Goal: Information Seeking & Learning: Check status

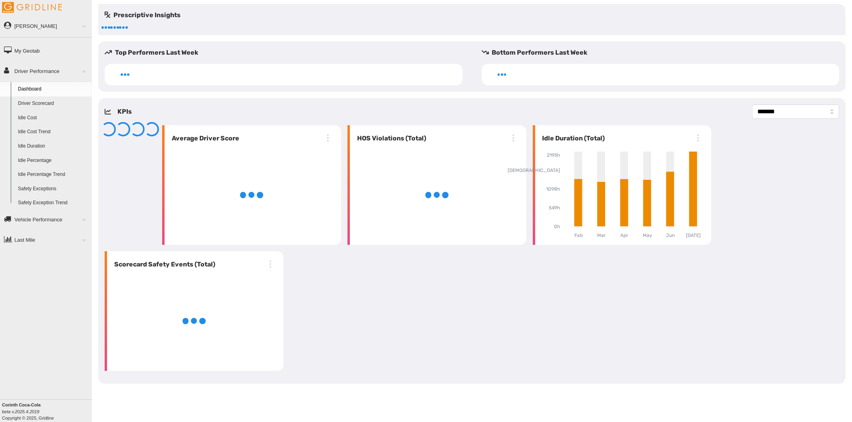
select select "**********"
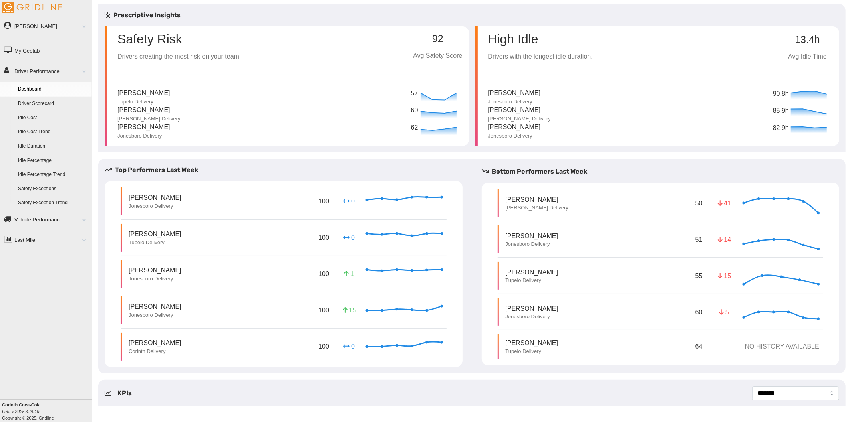
click at [39, 100] on link "Driver Scorecard" at bounding box center [52, 104] width 77 height 14
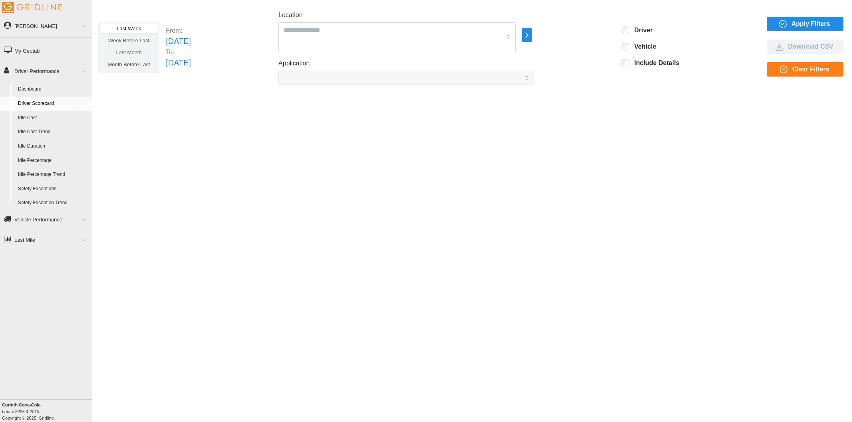
click at [531, 37] on icon "button" at bounding box center [526, 35] width 9 height 10
click at [577, 35] on icon at bounding box center [580, 36] width 8 height 8
click at [601, 37] on p "Jackson" at bounding box center [616, 35] width 43 height 7
click at [588, 46] on div at bounding box center [589, 47] width 6 height 6
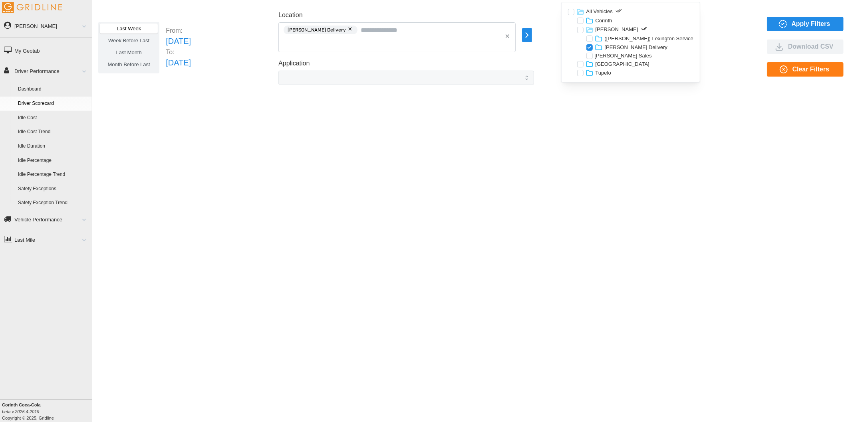
click at [588, 55] on div at bounding box center [589, 56] width 6 height 6
click at [781, 22] on icon "button" at bounding box center [783, 24] width 10 height 10
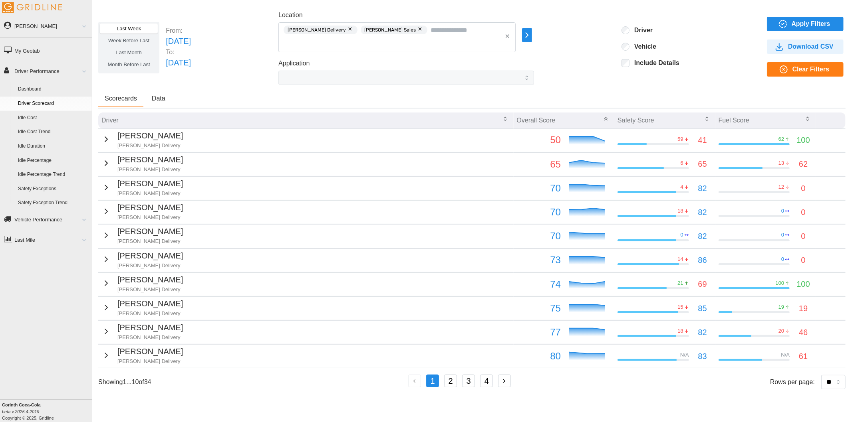
click at [105, 139] on icon "button" at bounding box center [106, 139] width 2 height 5
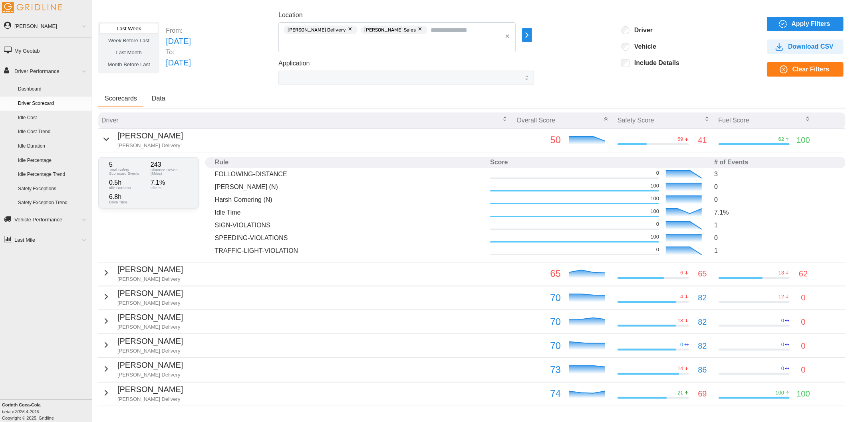
click at [109, 139] on div "David Murry Jackson Delivery" at bounding box center [141, 140] width 81 height 20
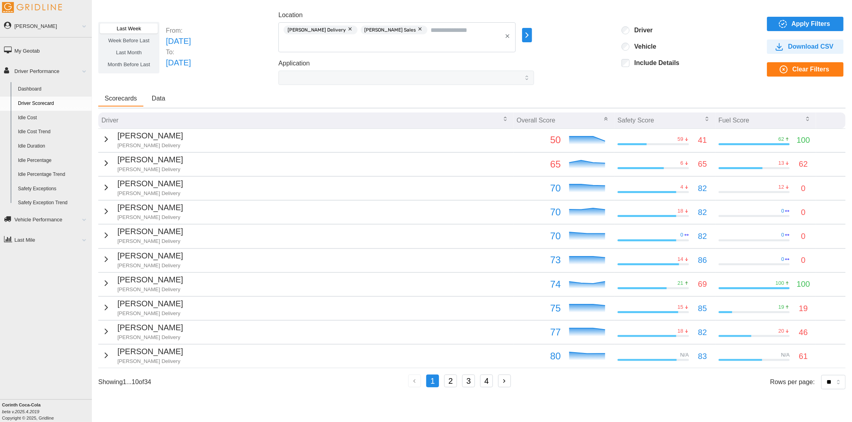
click at [108, 165] on div "Jaden Munoz Jackson Delivery" at bounding box center [141, 164] width 81 height 20
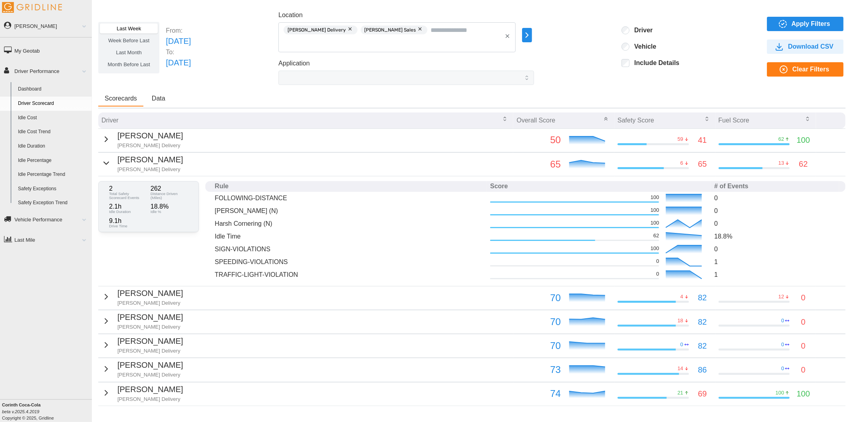
click at [109, 161] on div "Jaden Munoz Jackson Delivery" at bounding box center [141, 164] width 81 height 20
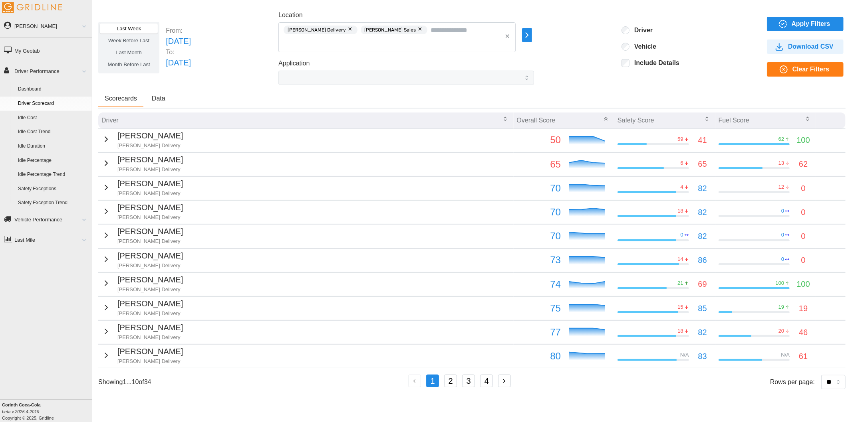
click at [107, 287] on div "Tim Powell Jackson Delivery" at bounding box center [141, 284] width 81 height 20
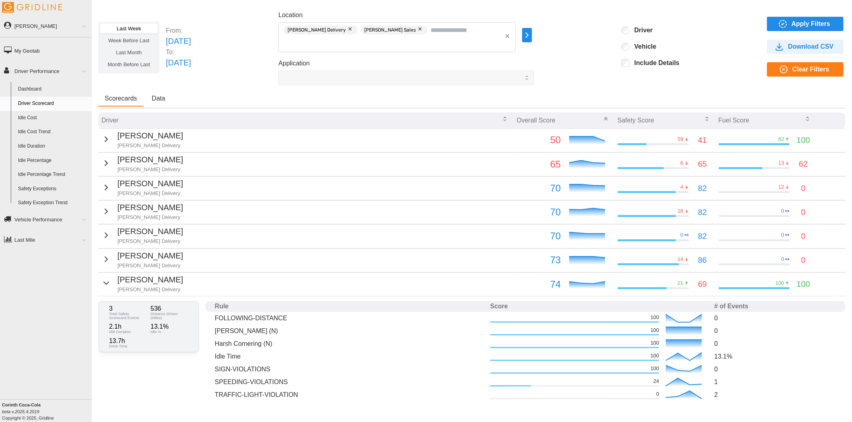
click at [109, 282] on div "Tim Powell Jackson Delivery" at bounding box center [141, 284] width 81 height 20
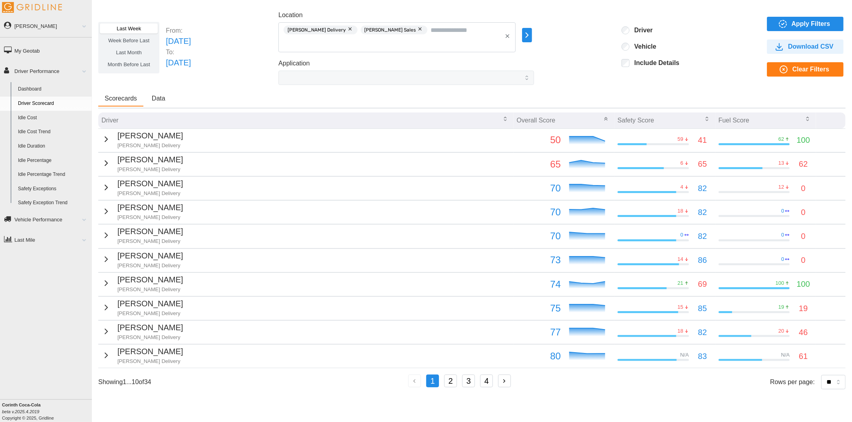
click at [52, 161] on link "Idle Percentage" at bounding box center [52, 161] width 77 height 14
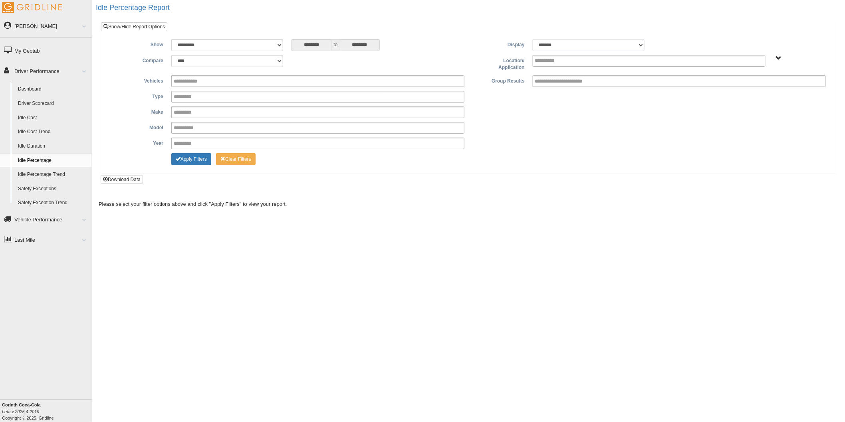
click at [557, 44] on select "******* ******" at bounding box center [589, 45] width 112 height 12
select select "**"
click at [533, 39] on select "******* ******" at bounding box center [589, 45] width 112 height 12
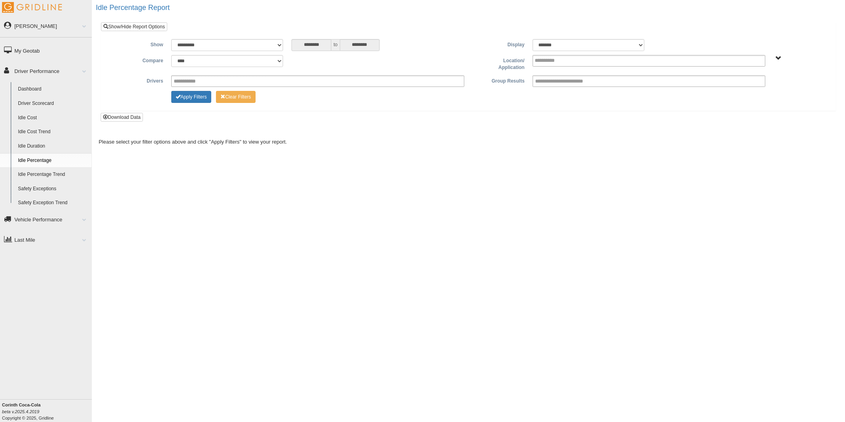
click at [778, 59] on span "All Vehicles" at bounding box center [778, 58] width 6 height 6
click at [756, 86] on button "All Vehicles" at bounding box center [754, 87] width 34 height 9
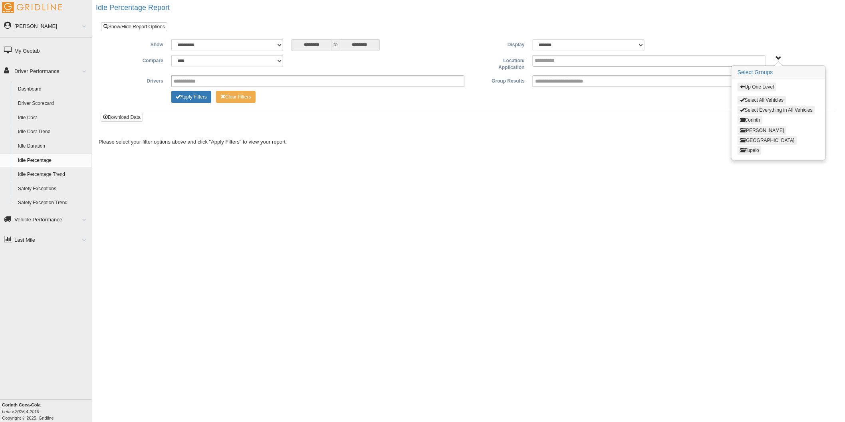
click at [753, 132] on button "Jackson" at bounding box center [761, 130] width 49 height 9
click at [758, 130] on button "[PERSON_NAME] Delivery" at bounding box center [770, 130] width 67 height 9
click at [761, 101] on button "Select Jackson Delivery" at bounding box center [778, 100] width 82 height 9
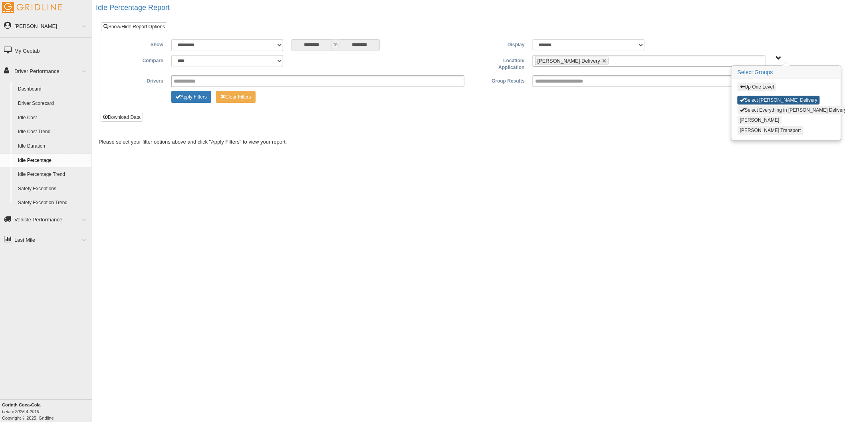
click at [756, 99] on button "Select Jackson Delivery" at bounding box center [778, 100] width 82 height 9
type input "**********"
click at [757, 108] on button "Select Everything in Jackson Delivery" at bounding box center [792, 110] width 111 height 9
click at [753, 85] on button "Up One Level" at bounding box center [756, 87] width 39 height 9
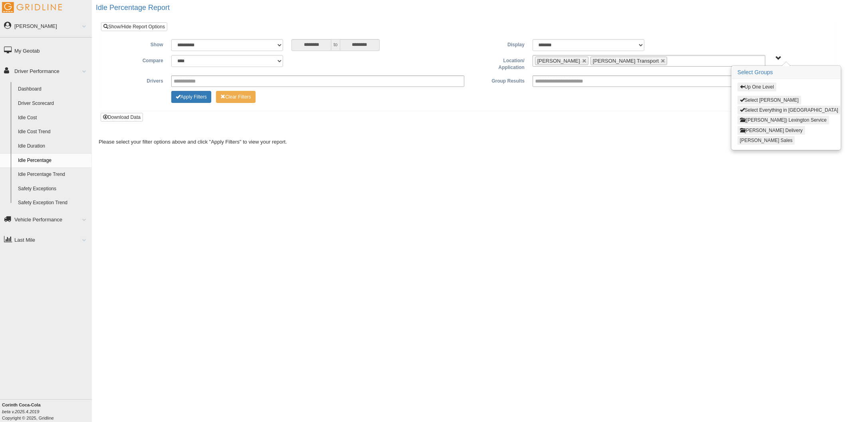
click at [760, 138] on button "[PERSON_NAME] Sales" at bounding box center [765, 140] width 57 height 9
click at [753, 129] on button "[PERSON_NAME] Delivery" at bounding box center [770, 130] width 67 height 9
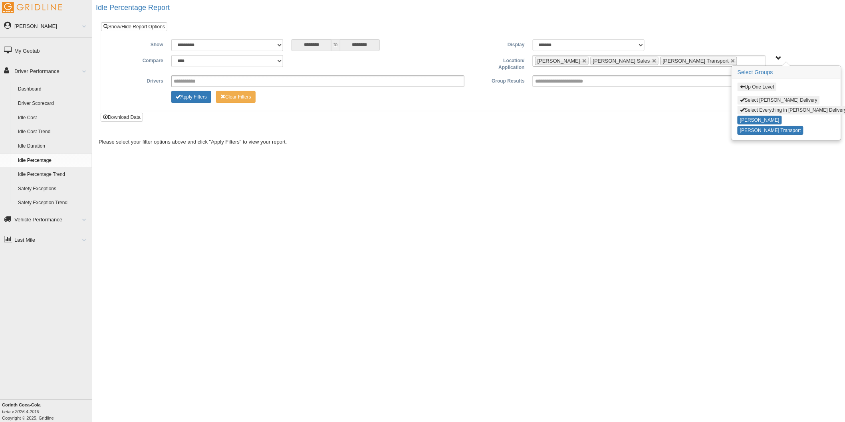
click at [759, 99] on button "Select Jackson Delivery" at bounding box center [778, 100] width 82 height 9
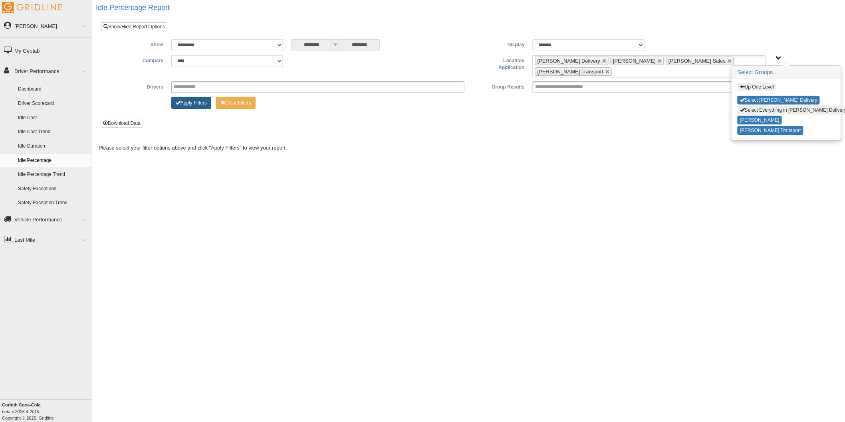
click at [197, 97] on button "Apply Filters" at bounding box center [191, 103] width 40 height 12
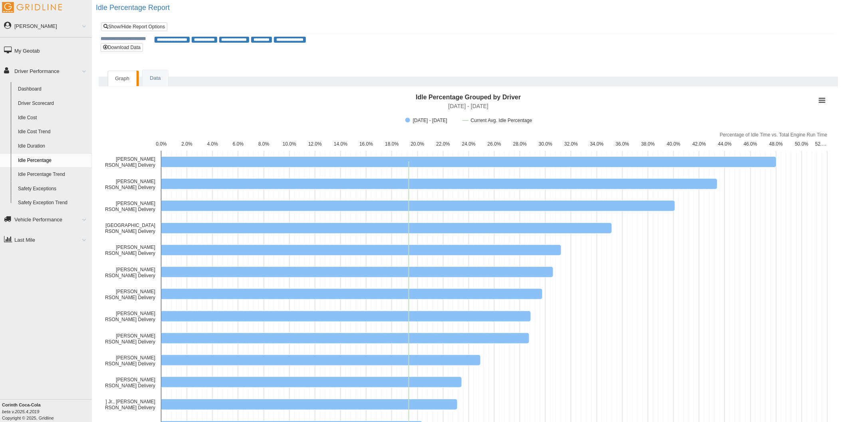
click at [38, 90] on link "Dashboard" at bounding box center [52, 89] width 77 height 14
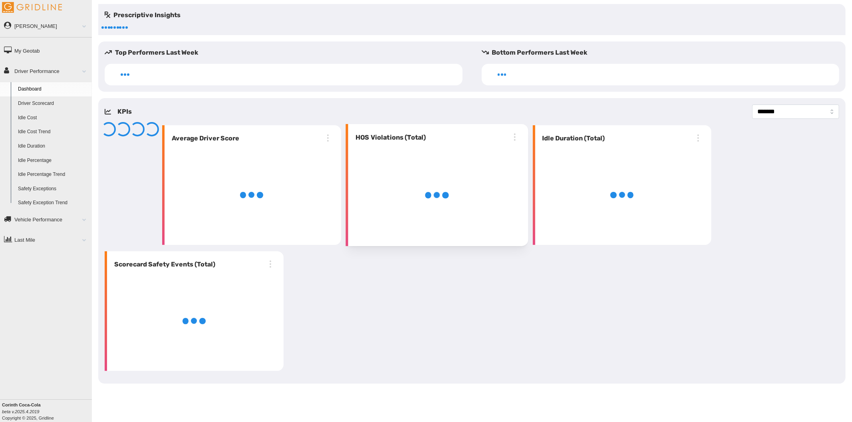
select select "**********"
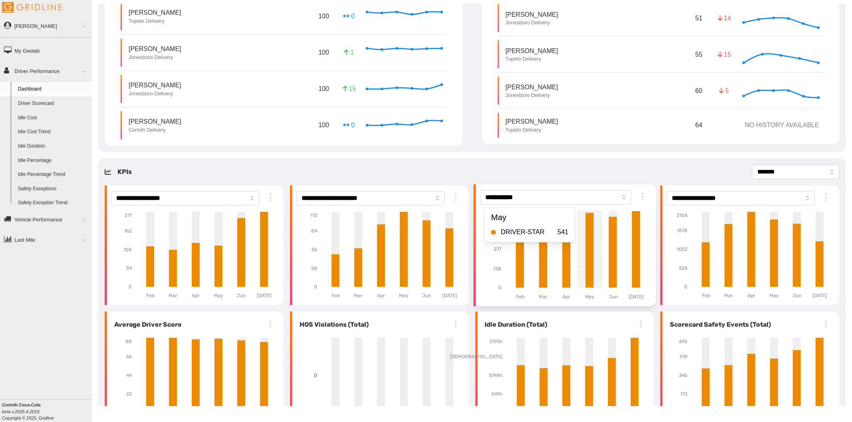
scroll to position [259, 0]
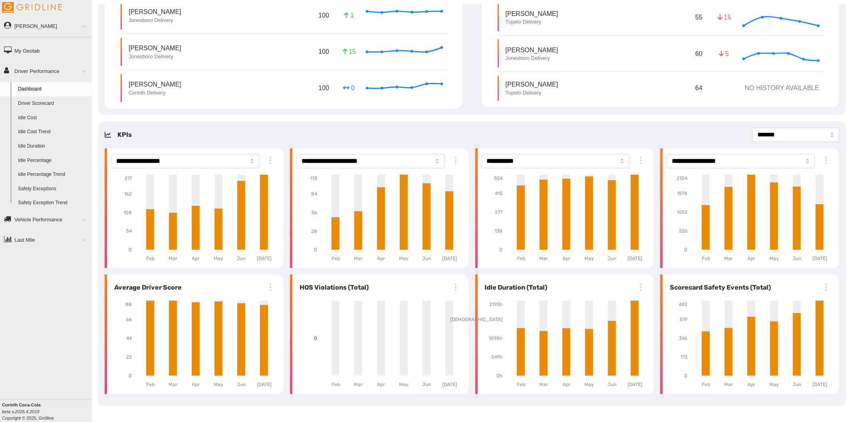
click at [33, 118] on link "Idle Cost" at bounding box center [52, 118] width 77 height 14
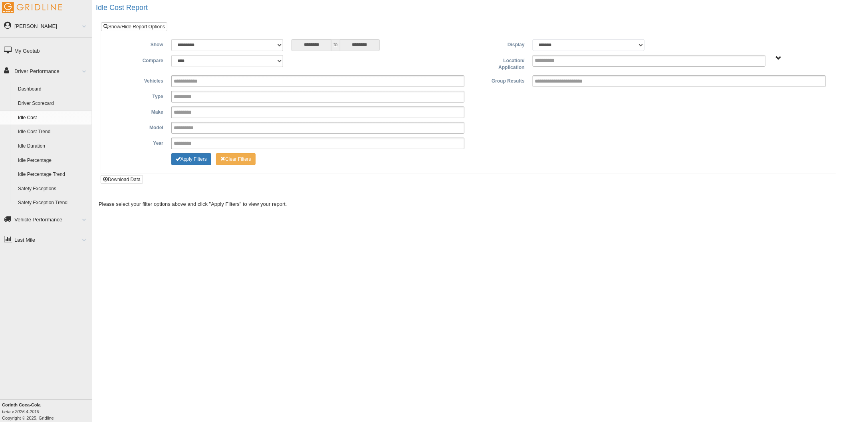
click at [633, 46] on select "******* ******" at bounding box center [589, 45] width 112 height 12
select select "**"
click at [533, 39] on select "******* ******" at bounding box center [589, 45] width 112 height 12
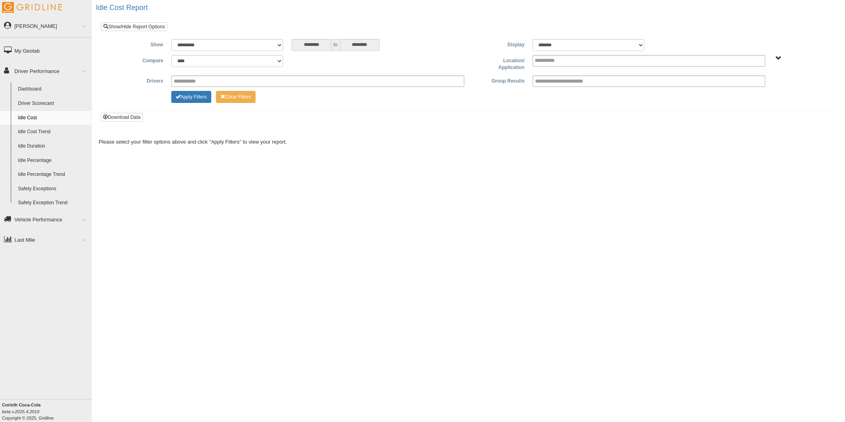
click at [779, 58] on span "All Vehicles" at bounding box center [778, 58] width 6 height 6
click at [760, 85] on button "All Vehicles" at bounding box center [754, 87] width 34 height 9
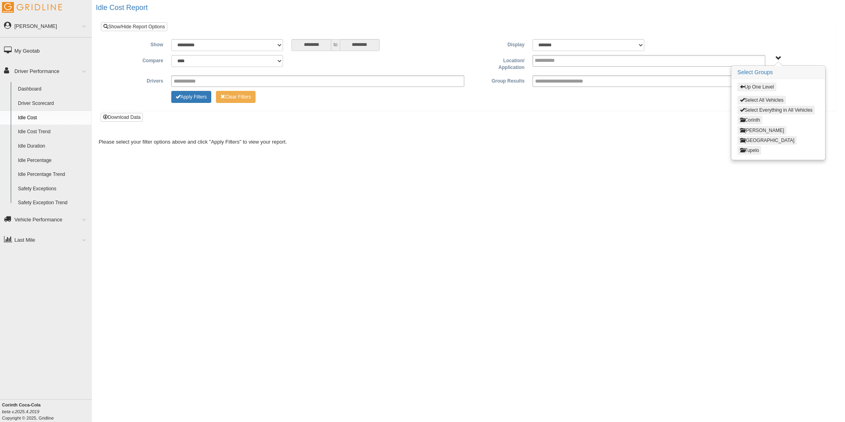
click at [754, 129] on button "[PERSON_NAME]" at bounding box center [761, 130] width 49 height 9
click at [756, 129] on button "[PERSON_NAME] Delivery" at bounding box center [770, 130] width 67 height 9
click at [743, 116] on button "[PERSON_NAME]" at bounding box center [759, 120] width 44 height 9
click at [749, 126] on button "[PERSON_NAME] Transport" at bounding box center [770, 130] width 66 height 9
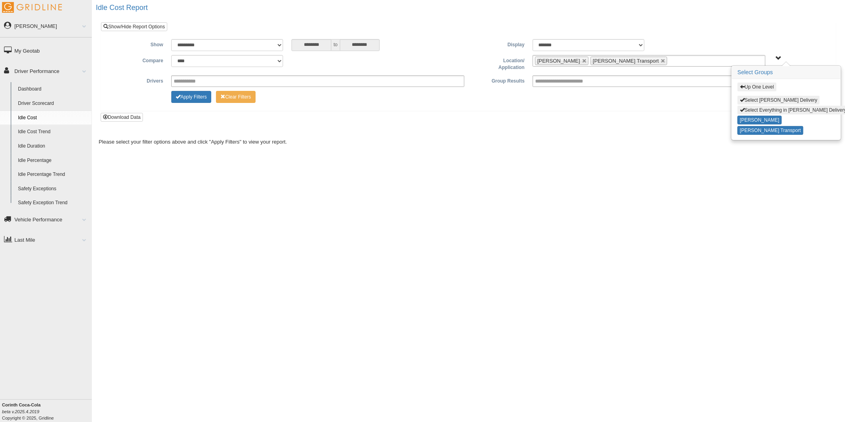
click at [766, 109] on button "Select Everything in [PERSON_NAME] Delivery" at bounding box center [792, 110] width 111 height 9
type input "**********"
click at [766, 109] on button "Select Everything in [PERSON_NAME] Delivery" at bounding box center [792, 110] width 111 height 9
click at [769, 99] on button "Select Jackson Delivery" at bounding box center [778, 100] width 82 height 9
click at [197, 95] on button "Apply Filters" at bounding box center [191, 97] width 40 height 12
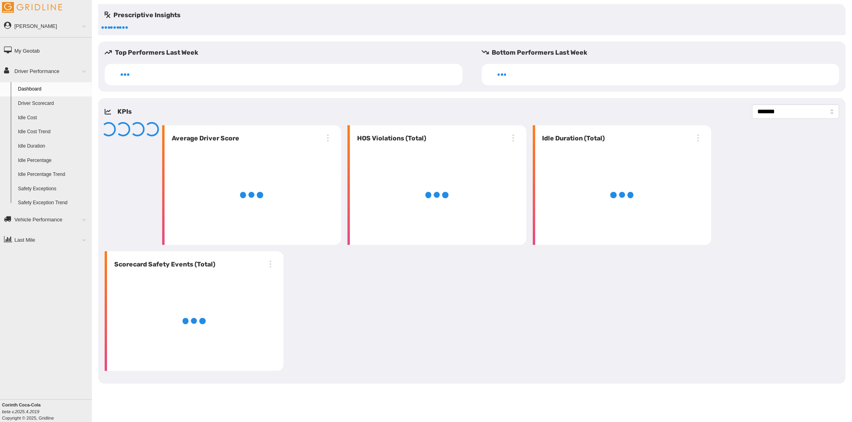
select select "**********"
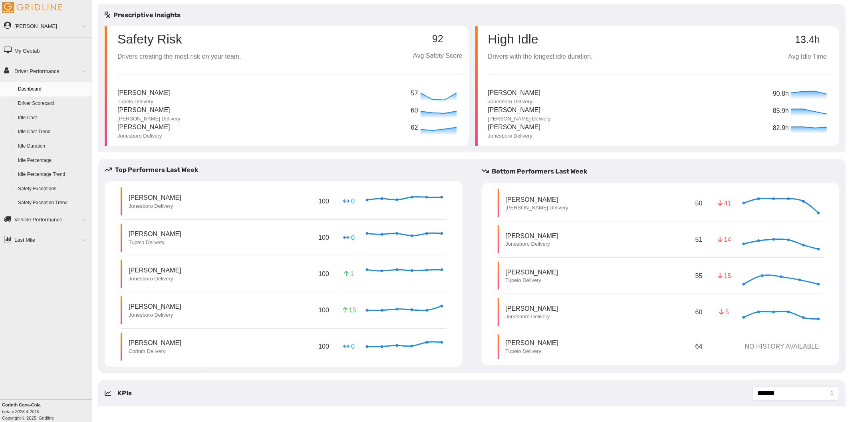
click at [53, 105] on link "Driver Scorecard" at bounding box center [52, 104] width 77 height 14
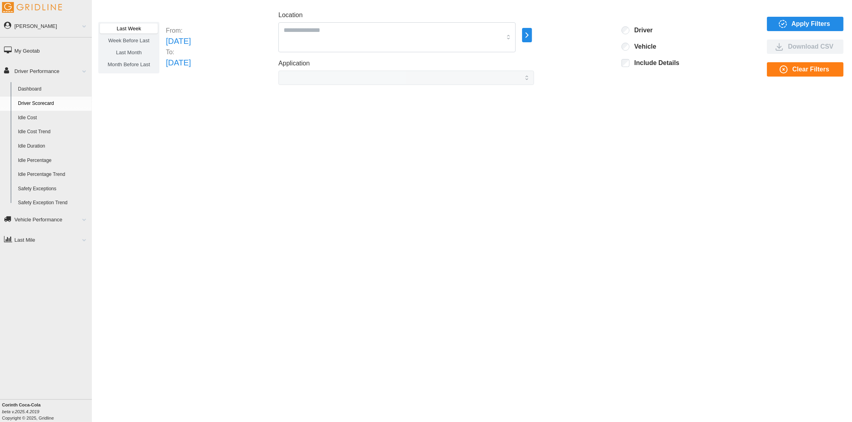
click at [531, 35] on icon "button" at bounding box center [526, 35] width 9 height 10
click at [584, 35] on div "All Vehicles" at bounding box center [594, 36] width 36 height 8
click at [603, 32] on p "[PERSON_NAME]" at bounding box center [616, 35] width 43 height 7
click at [616, 45] on p "[PERSON_NAME] Delivery" at bounding box center [635, 47] width 63 height 7
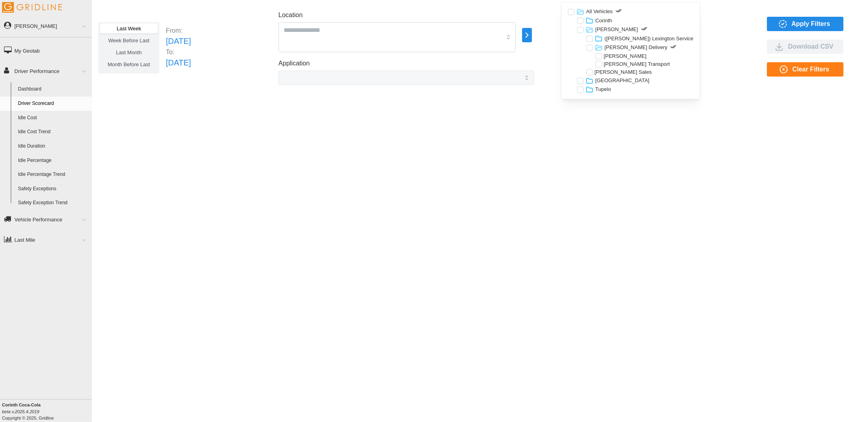
click at [590, 45] on div at bounding box center [589, 48] width 6 height 6
click at [600, 56] on div at bounding box center [598, 56] width 6 height 6
click at [598, 64] on div at bounding box center [598, 64] width 6 height 6
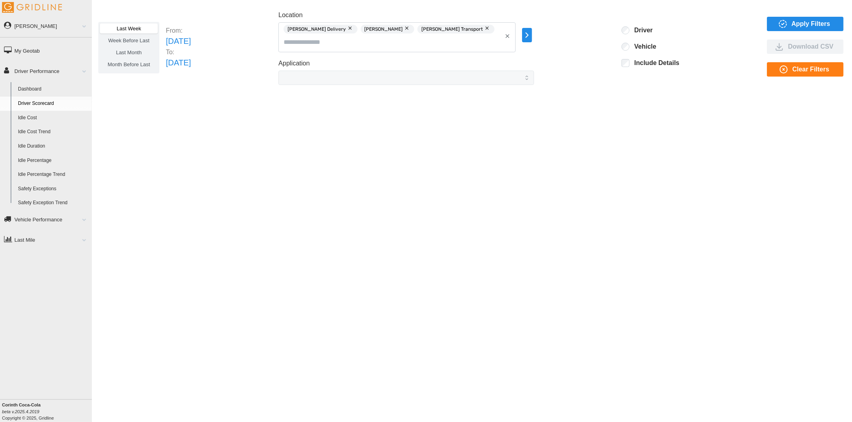
click at [741, 132] on div "Last Week Week Before Last Last Month Month Before Last From: [DATE] To: [DATE]…" at bounding box center [472, 205] width 760 height 402
click at [777, 23] on span "Apply Filters" at bounding box center [804, 24] width 64 height 14
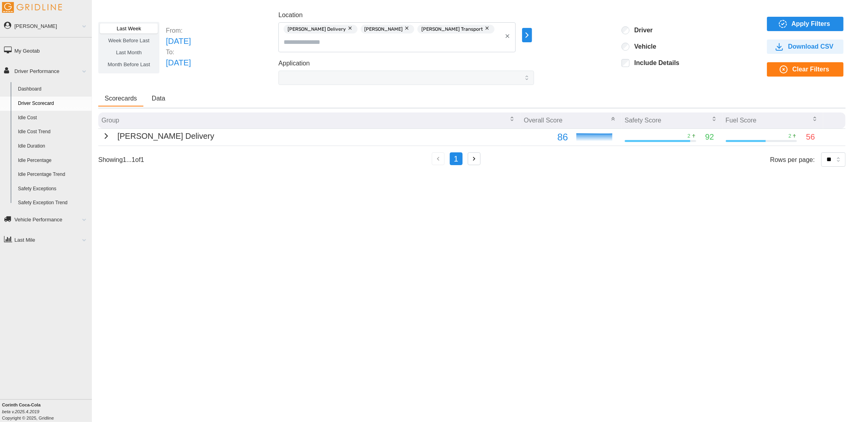
click at [402, 29] on button "button" at bounding box center [407, 28] width 10 height 9
click at [426, 29] on button "button" at bounding box center [431, 29] width 10 height 9
click at [105, 136] on icon "button" at bounding box center [106, 136] width 10 height 10
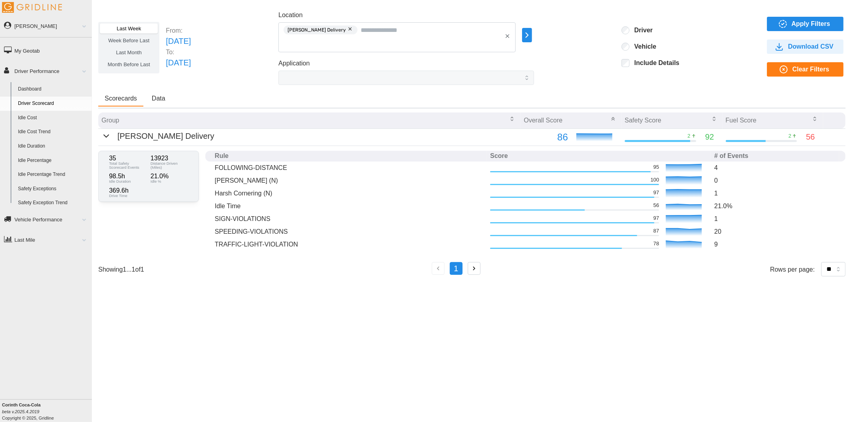
click at [789, 22] on span "Apply Filters" at bounding box center [804, 24] width 64 height 14
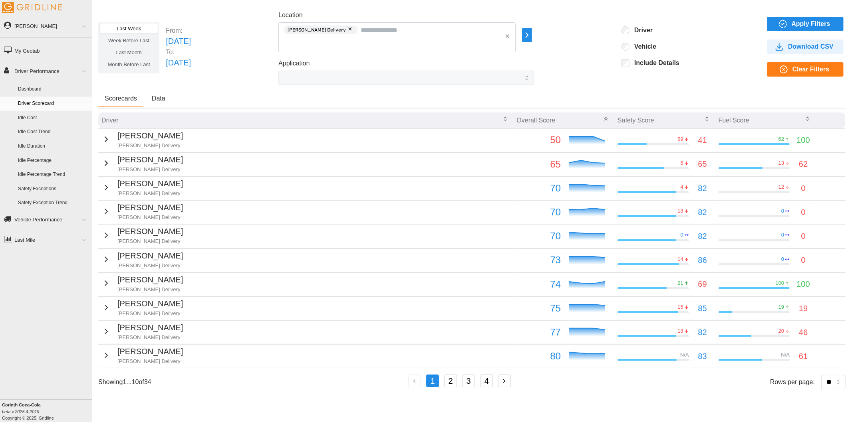
click at [805, 24] on span "Apply Filters" at bounding box center [810, 24] width 39 height 14
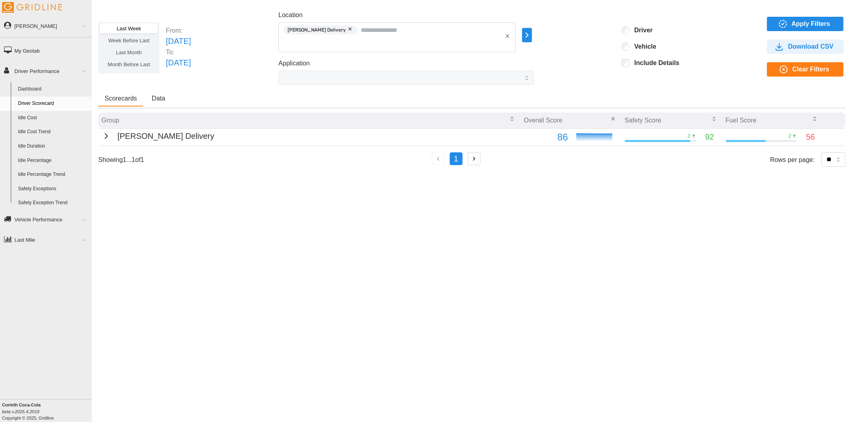
click at [531, 35] on icon "button" at bounding box center [526, 35] width 9 height 10
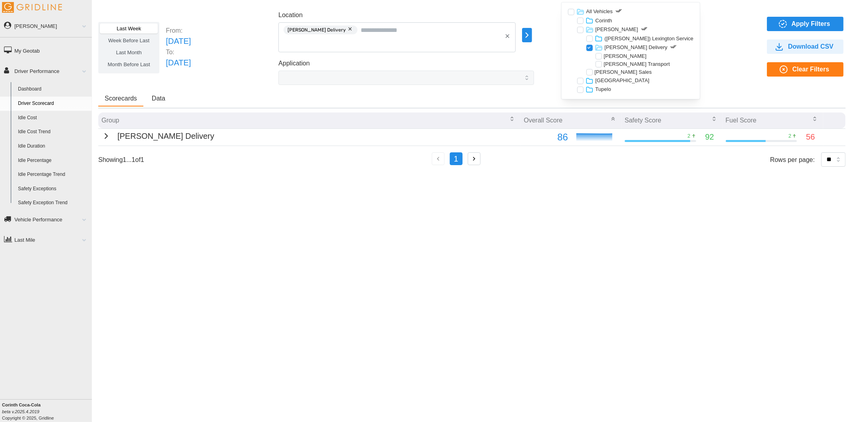
click at [588, 47] on div at bounding box center [589, 48] width 6 height 6
click at [598, 57] on div at bounding box center [598, 56] width 6 height 6
click at [534, 60] on div "Application" at bounding box center [405, 72] width 255 height 26
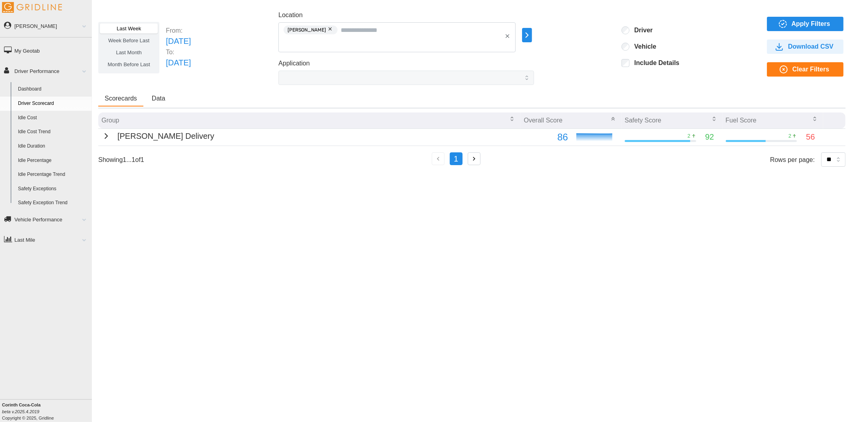
click at [795, 21] on span "Apply Filters" at bounding box center [810, 24] width 39 height 14
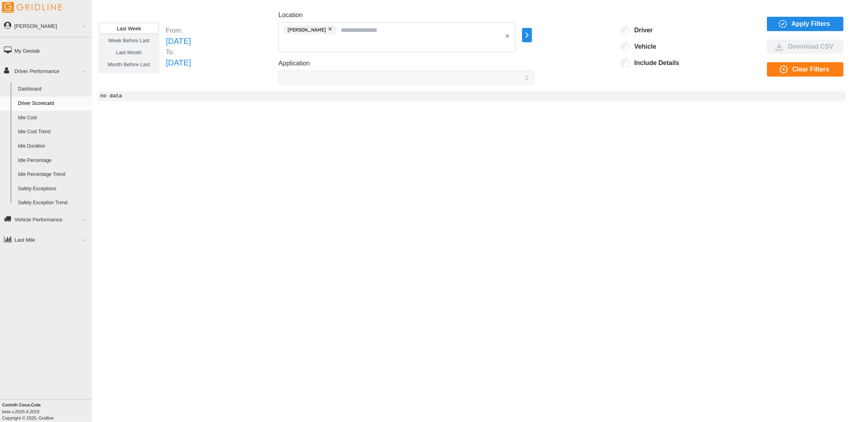
click at [510, 38] on icon "button" at bounding box center [507, 36] width 6 height 6
click at [531, 35] on icon "button" at bounding box center [526, 35] width 9 height 10
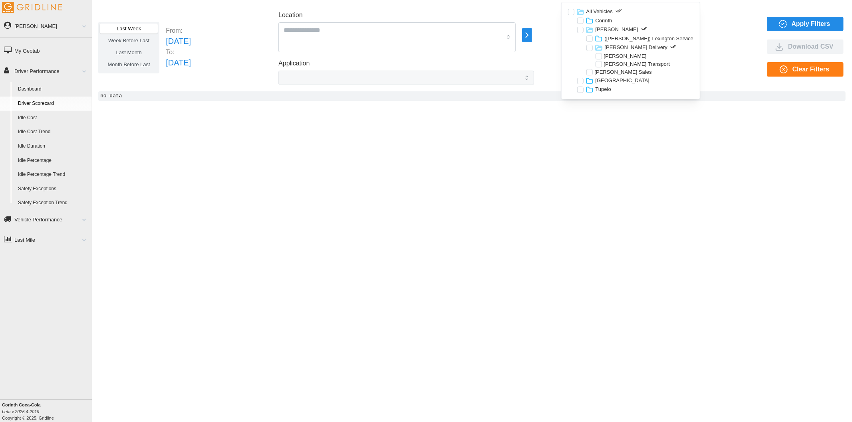
click at [589, 47] on div at bounding box center [589, 48] width 6 height 6
click at [739, 49] on div "Last Week Week Before Last Last Month Month Before Last From: [DATE] To: [DATE]…" at bounding box center [471, 47] width 747 height 75
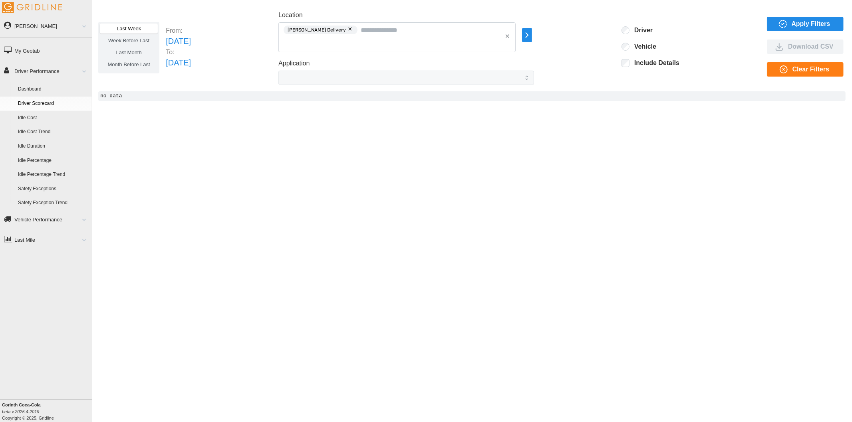
click at [803, 20] on span "Apply Filters" at bounding box center [810, 24] width 39 height 14
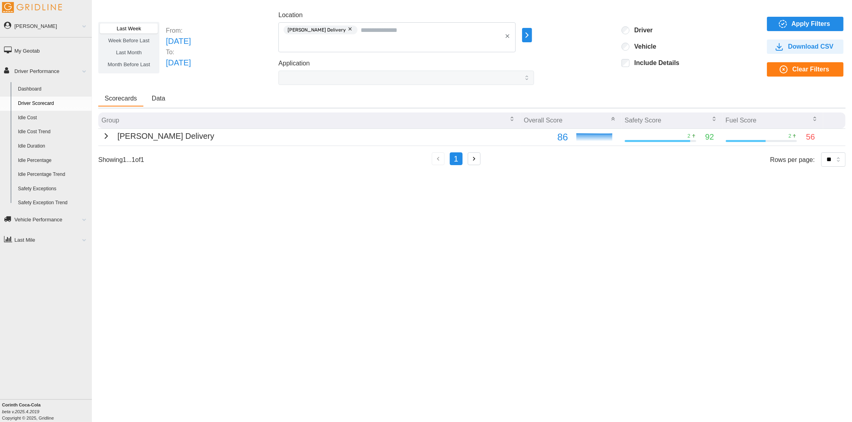
click at [509, 35] on icon "button" at bounding box center [507, 36] width 4 height 4
click at [779, 23] on icon "button" at bounding box center [779, 22] width 0 height 1
click at [531, 38] on icon "button" at bounding box center [526, 35] width 9 height 10
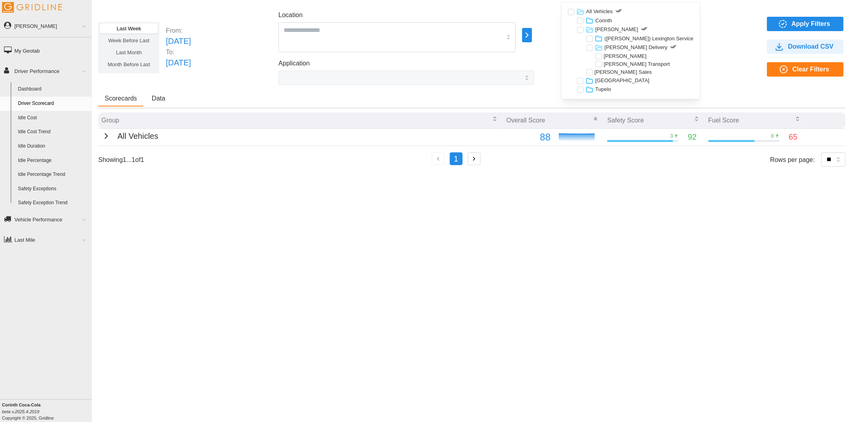
click at [580, 21] on div at bounding box center [580, 21] width 6 height 6
click at [580, 29] on div at bounding box center [580, 30] width 6 height 6
click at [580, 80] on div at bounding box center [580, 81] width 6 height 6
click at [579, 88] on div at bounding box center [580, 90] width 6 height 6
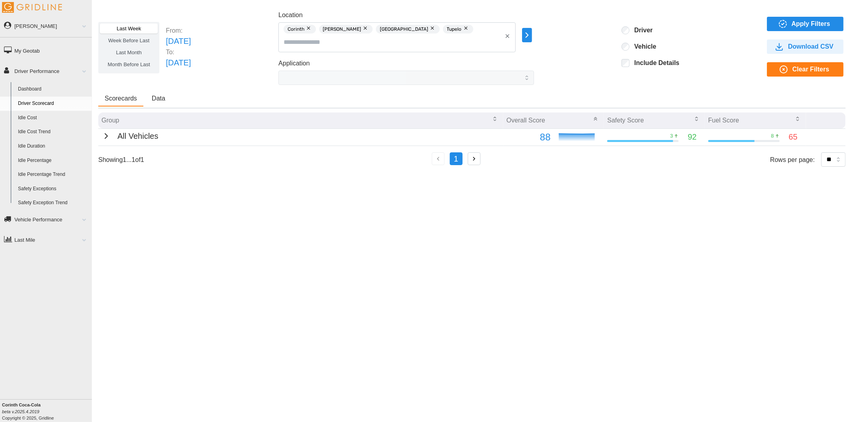
click at [785, 25] on icon "button" at bounding box center [783, 24] width 10 height 10
